Goal: Browse casually

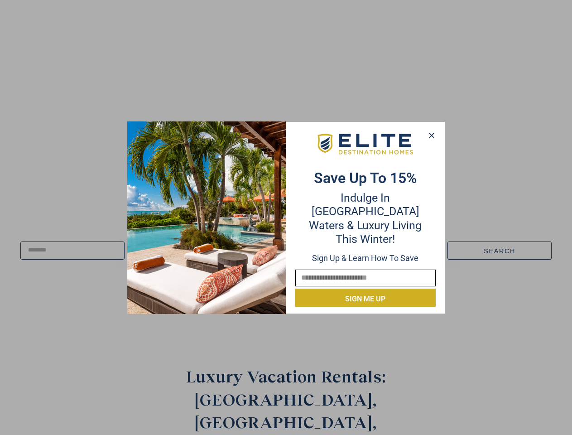
click at [286, 217] on div "Save up to 15% Indulge in Turquoise Waters & Luxury Living this winter! Sign up…" at bounding box center [365, 217] width 158 height 178
click at [431, 135] on icon at bounding box center [431, 135] width 5 height 5
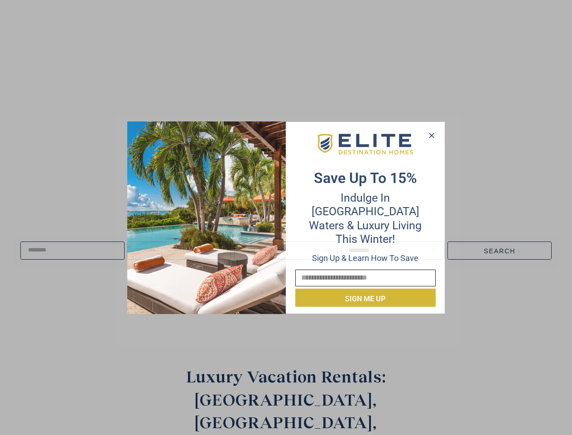
click at [431, 135] on icon at bounding box center [431, 135] width 5 height 5
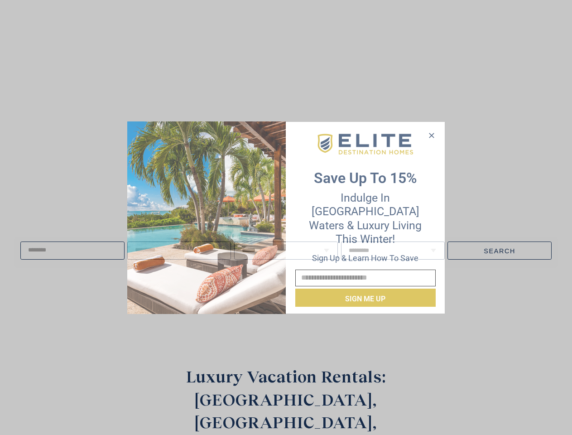
click at [431, 135] on icon at bounding box center [431, 135] width 5 height 5
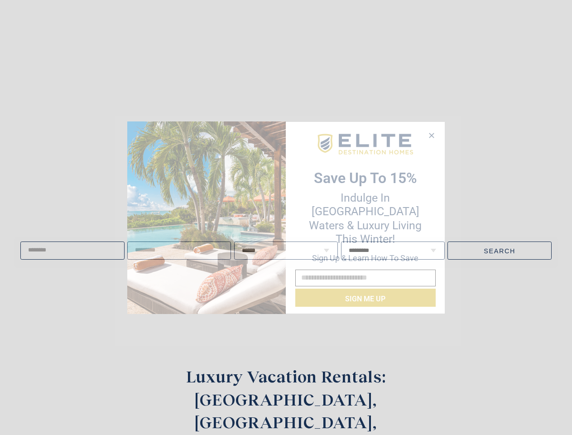
click at [206, 217] on img at bounding box center [206, 217] width 158 height 192
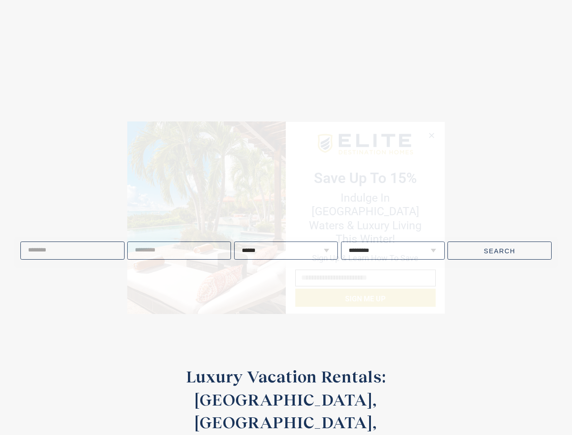
click at [365, 151] on video at bounding box center [286, 165] width 662 height 331
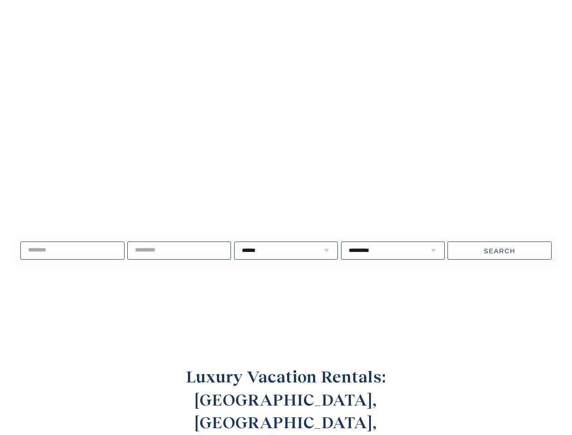
click at [365, 291] on div "Live well, travel often. ****** * * * * * * * * * ** ** ** ** ** ** **" at bounding box center [286, 250] width 572 height 116
